Goal: Information Seeking & Learning: Learn about a topic

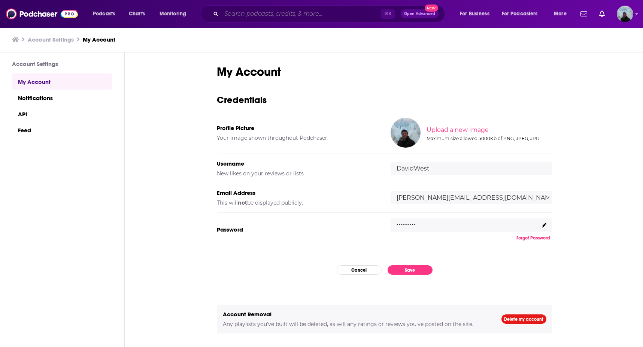
click at [265, 13] on input "Search podcasts, credits, & more..." at bounding box center [301, 14] width 160 height 12
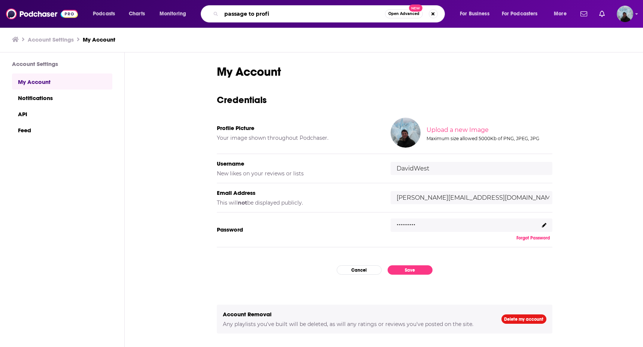
type input "passage to profit"
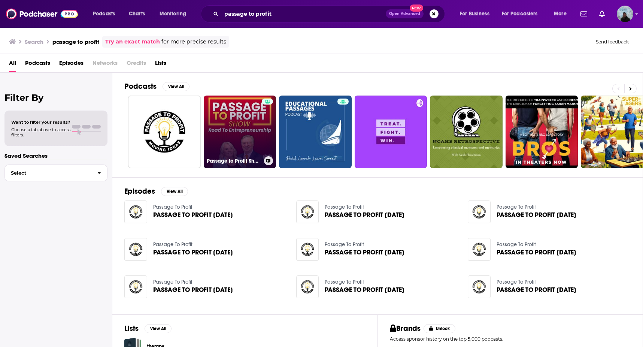
click at [228, 124] on link "Passage to Profit Show - Road to Entrepreneurship" at bounding box center [240, 131] width 73 height 73
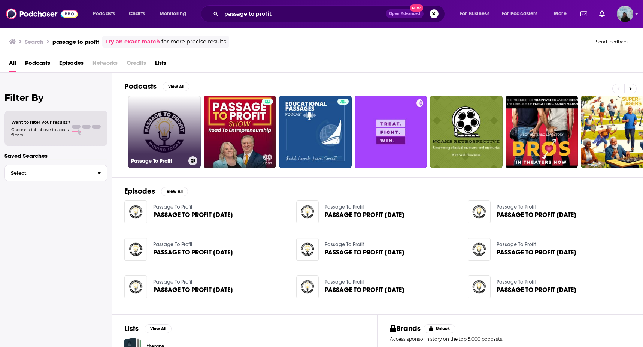
click at [165, 121] on link "Passage To Profit" at bounding box center [164, 131] width 73 height 73
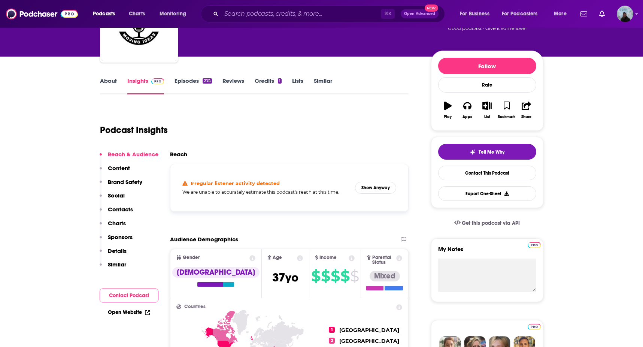
scroll to position [67, 0]
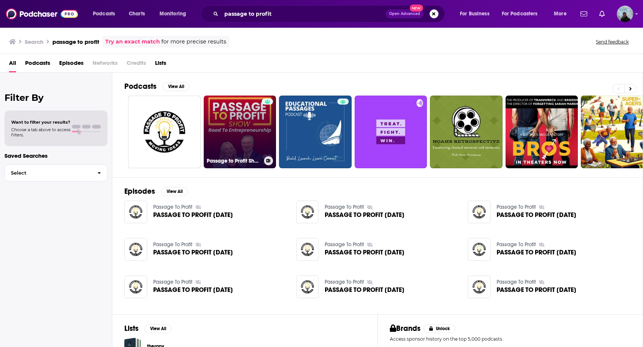
click at [242, 121] on link "Passage to Profit Show - Road to Entrepreneurship" at bounding box center [240, 131] width 73 height 73
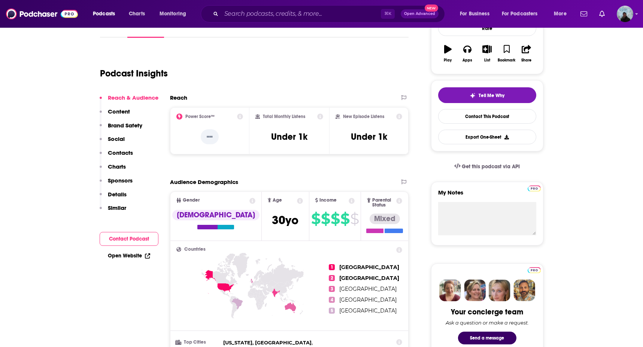
scroll to position [135, 0]
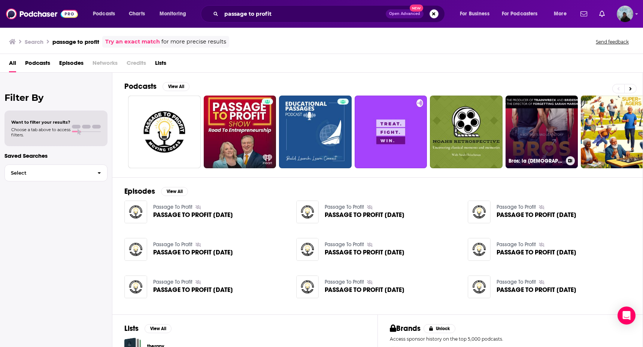
click at [529, 113] on link "Bros: la [DEMOGRAPHIC_DATA] romance film en ligne 4k, 1080, HD" at bounding box center [542, 131] width 73 height 73
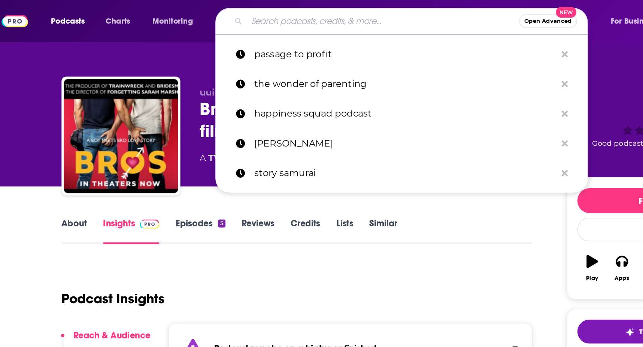
click at [289, 15] on input "Search podcasts, credits, & more..." at bounding box center [310, 14] width 179 height 12
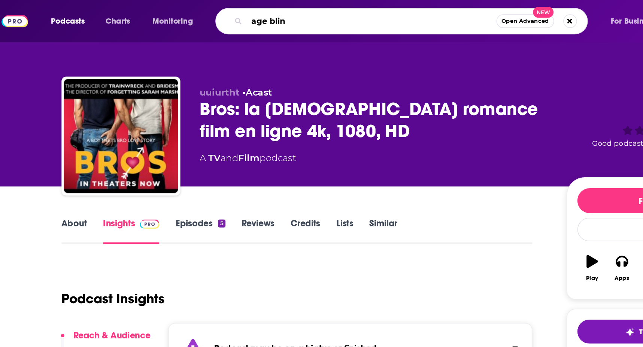
type input "age blind"
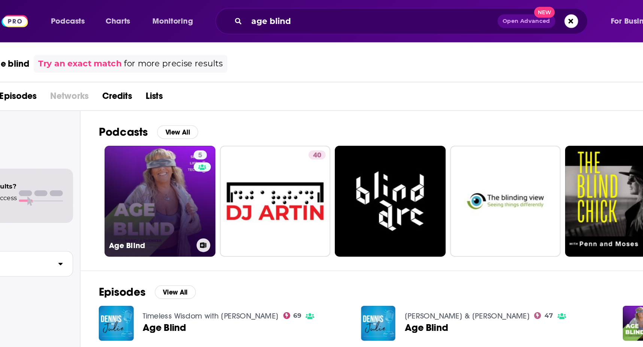
click at [191, 127] on div "5" at bounding box center [191, 127] width 11 height 58
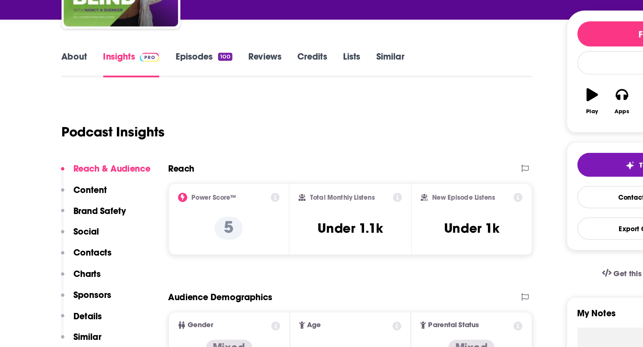
click at [116, 261] on p "Social" at bounding box center [116, 260] width 17 height 7
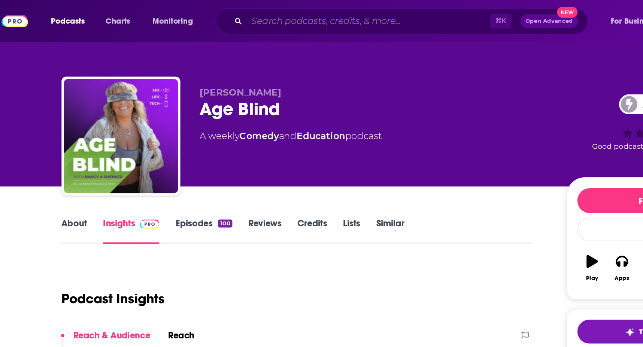
click at [234, 14] on input "Search podcasts, credits, & more..." at bounding box center [301, 14] width 160 height 12
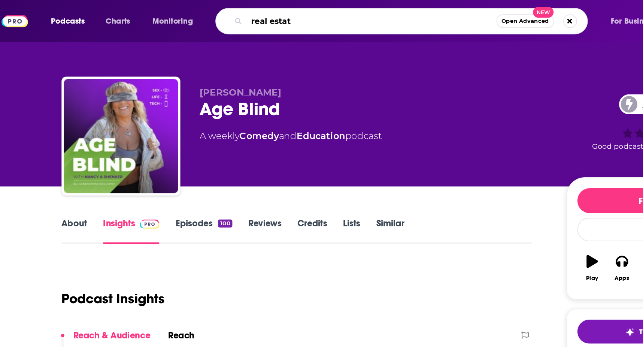
type input "real estate"
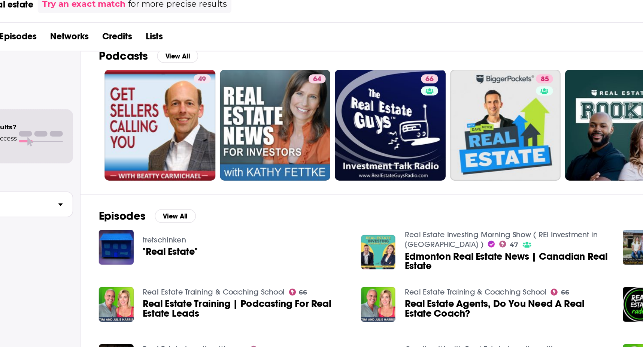
scroll to position [12, 0]
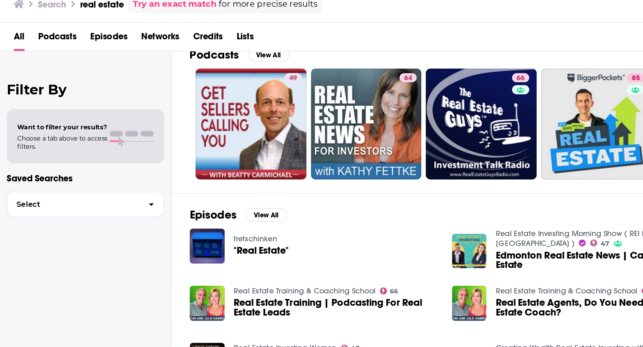
click at [66, 130] on span "Choose a tab above to access filters." at bounding box center [40, 132] width 59 height 10
click at [79, 168] on button "Select" at bounding box center [55, 172] width 103 height 17
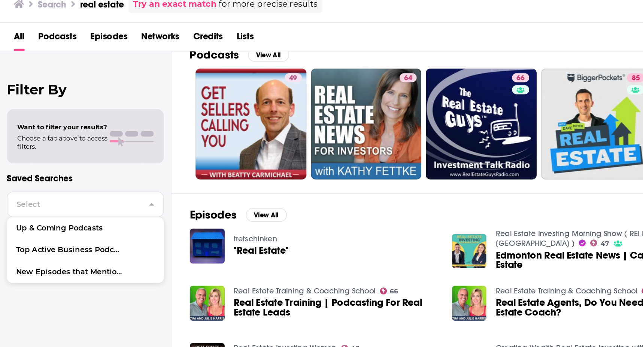
click at [31, 67] on span "Podcasts" at bounding box center [37, 64] width 25 height 15
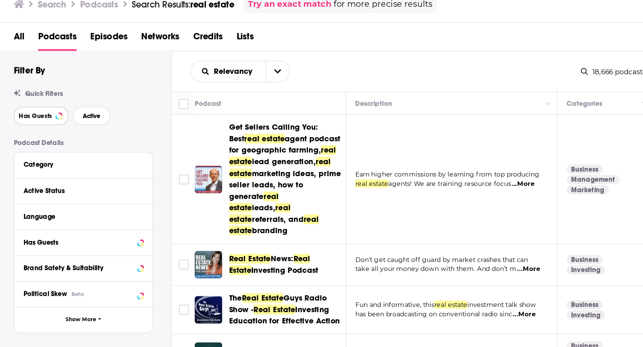
click at [33, 114] on span "Has Guests" at bounding box center [23, 115] width 22 height 4
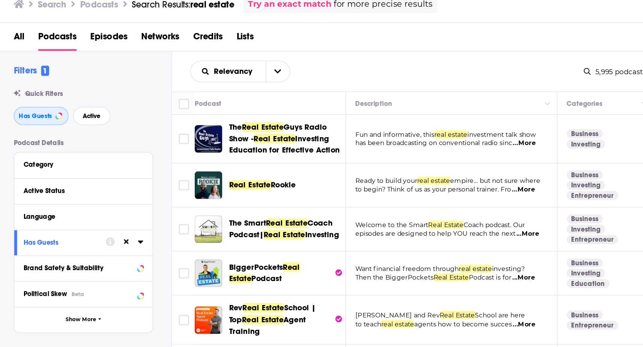
click at [33, 114] on span "Has Guests" at bounding box center [23, 115] width 22 height 4
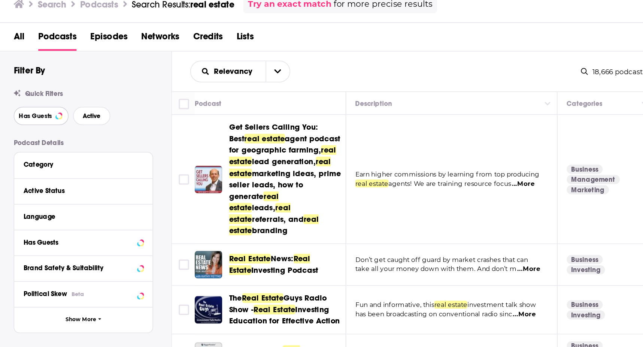
click at [33, 114] on span "Has Guests" at bounding box center [23, 115] width 22 height 4
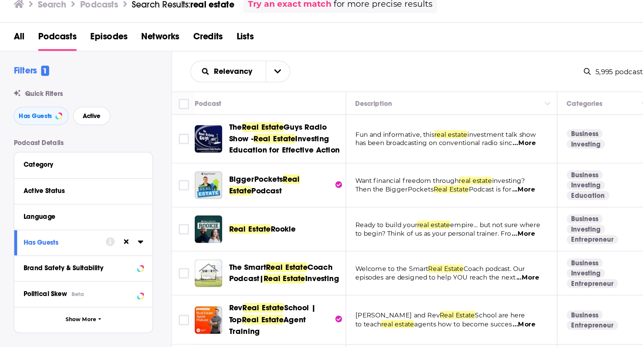
click at [164, 64] on span "Lists" at bounding box center [160, 64] width 11 height 15
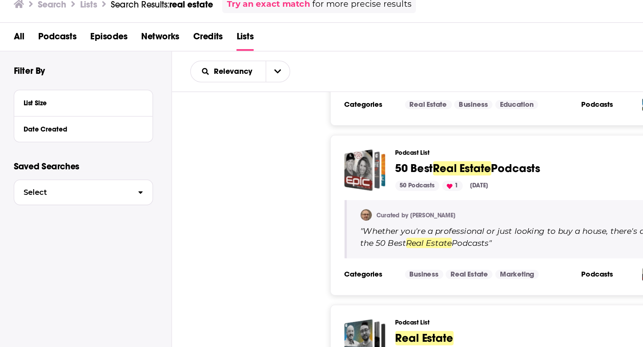
scroll to position [193, 0]
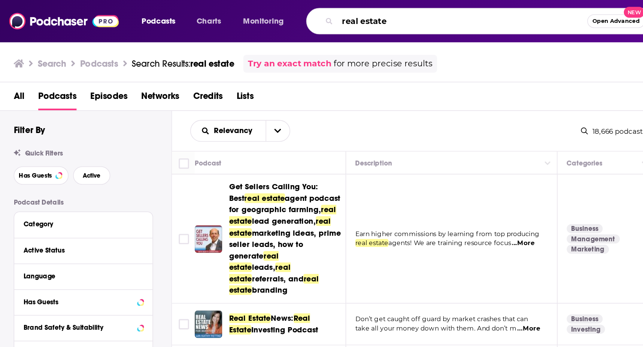
drag, startPoint x: 255, startPoint y: 12, endPoint x: 229, endPoint y: 7, distance: 27.0
click at [229, 8] on input "real estate" at bounding box center [303, 14] width 164 height 12
type input "business roundup"
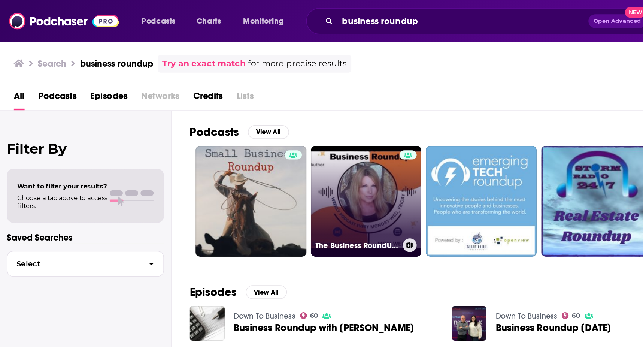
click at [238, 113] on link "The Business RoundUp with [PERSON_NAME] [PERSON_NAME]" at bounding box center [240, 131] width 73 height 73
